Goal: Obtain resource: Download file/media

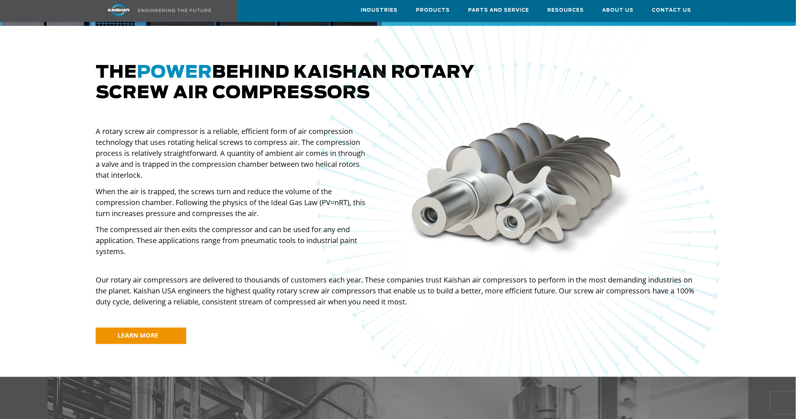
scroll to position [475, 0]
click at [134, 331] on span "LEARN MORE" at bounding box center [138, 335] width 41 height 8
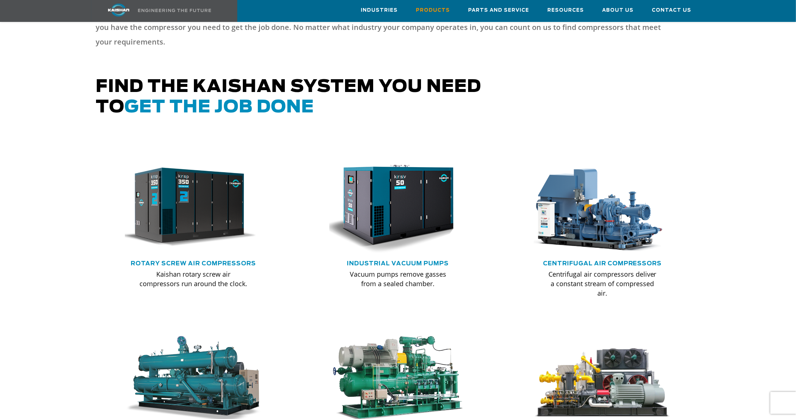
scroll to position [365, 0]
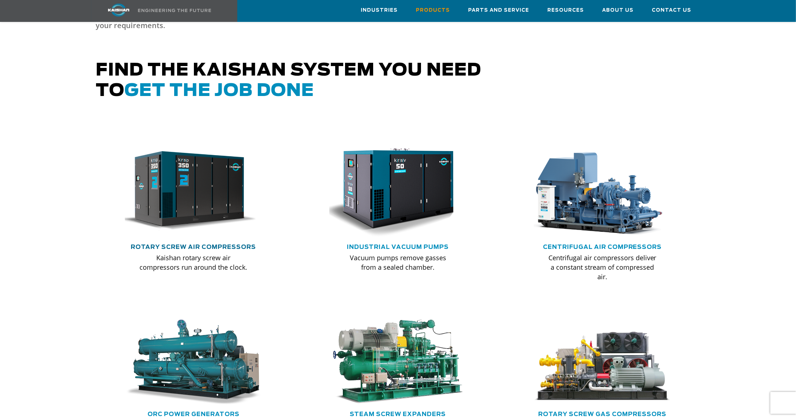
click at [207, 244] on link "Rotary Screw Air Compressors" at bounding box center [193, 247] width 125 height 6
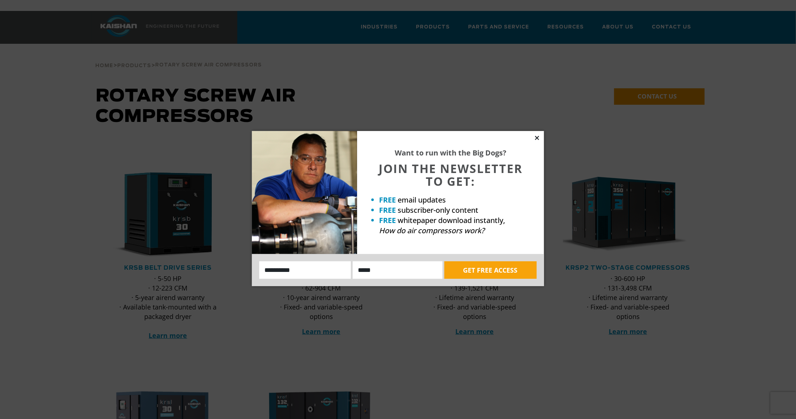
click at [539, 135] on icon at bounding box center [537, 138] width 7 height 7
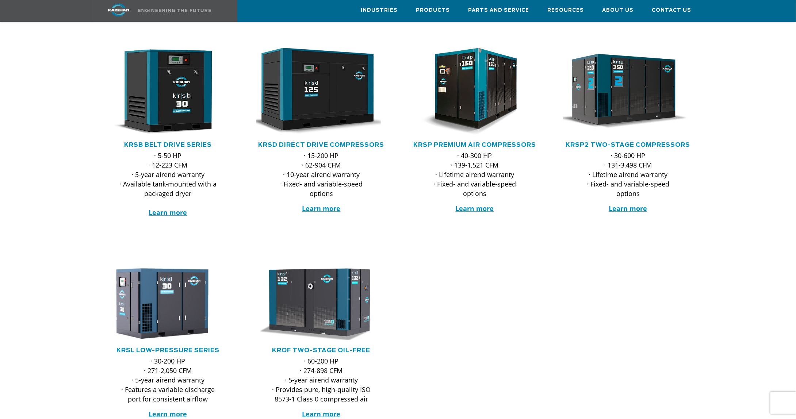
scroll to position [110, 0]
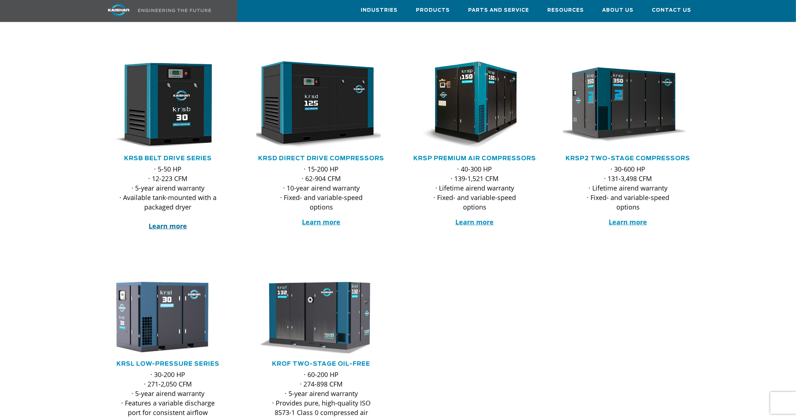
click at [172, 222] on strong "Learn more" at bounding box center [168, 226] width 38 height 9
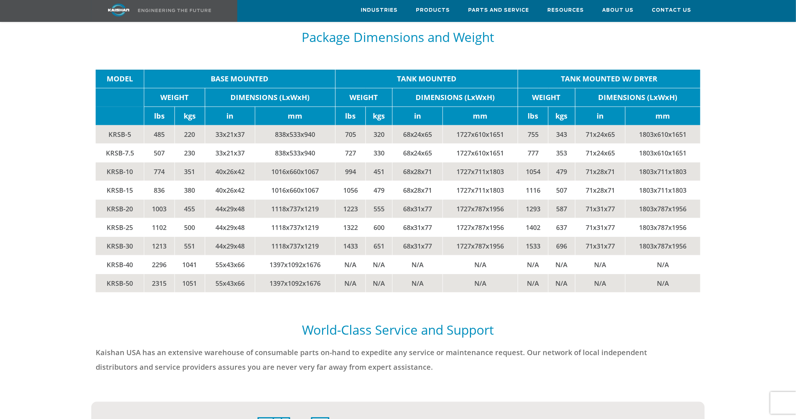
scroll to position [1716, 0]
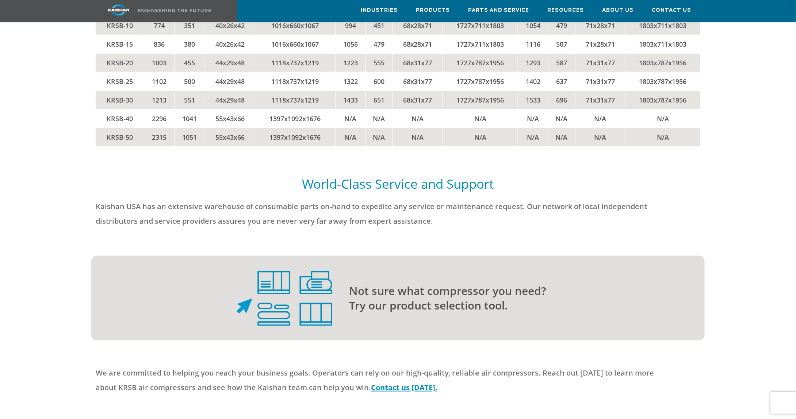
click at [448, 288] on p "Not sure what compressor you need? Try our product selection tool." at bounding box center [512, 298] width 326 height 29
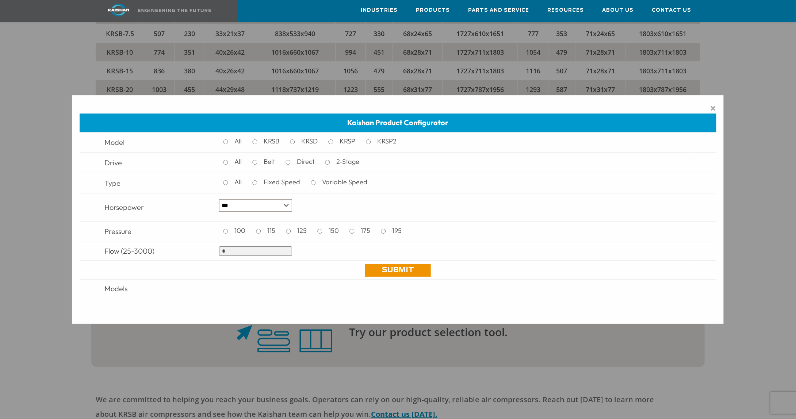
scroll to position [1679, 0]
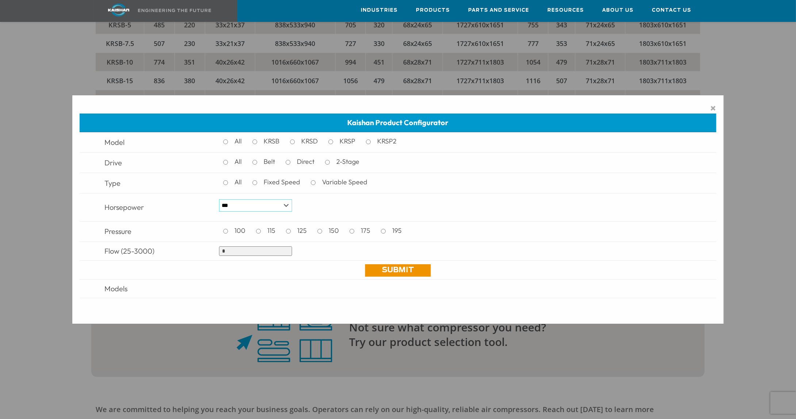
click at [290, 206] on select "*** * *** ** ** ** ** ** ** ** ** ** *** *** *** *** *** *** *** *** *** *** ***" at bounding box center [255, 205] width 73 height 12
select select "**"
click at [219, 199] on select "*** * *** ** ** ** ** ** ** ** ** ** *** *** *** *** *** *** *** *** *** *** ***" at bounding box center [255, 205] width 73 height 12
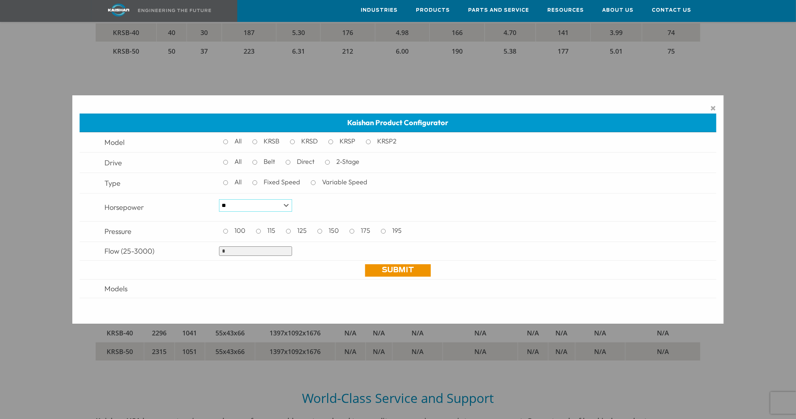
scroll to position [1497, 0]
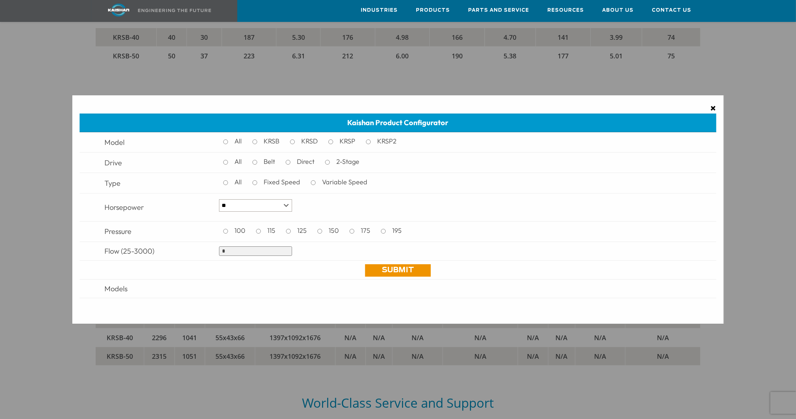
click at [716, 109] on span "×" at bounding box center [713, 108] width 6 height 11
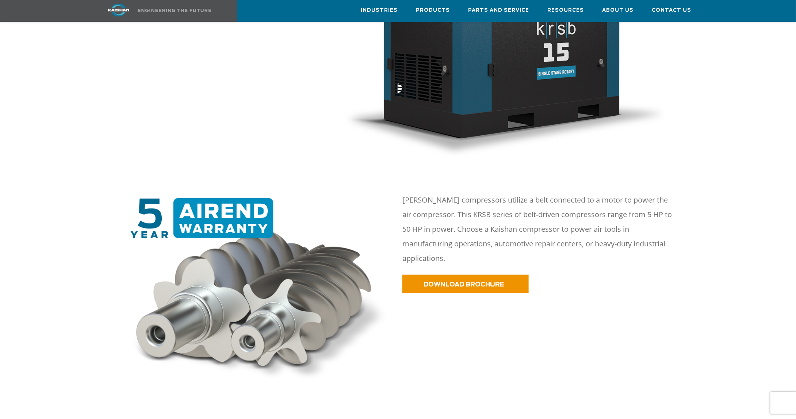
scroll to position [256, 0]
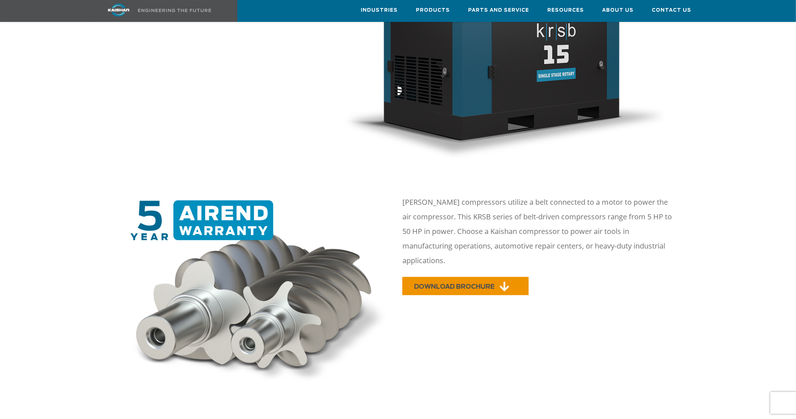
click at [471, 284] on span "DOWNLOAD BROCHURE" at bounding box center [454, 287] width 80 height 6
